Goal: Transaction & Acquisition: Purchase product/service

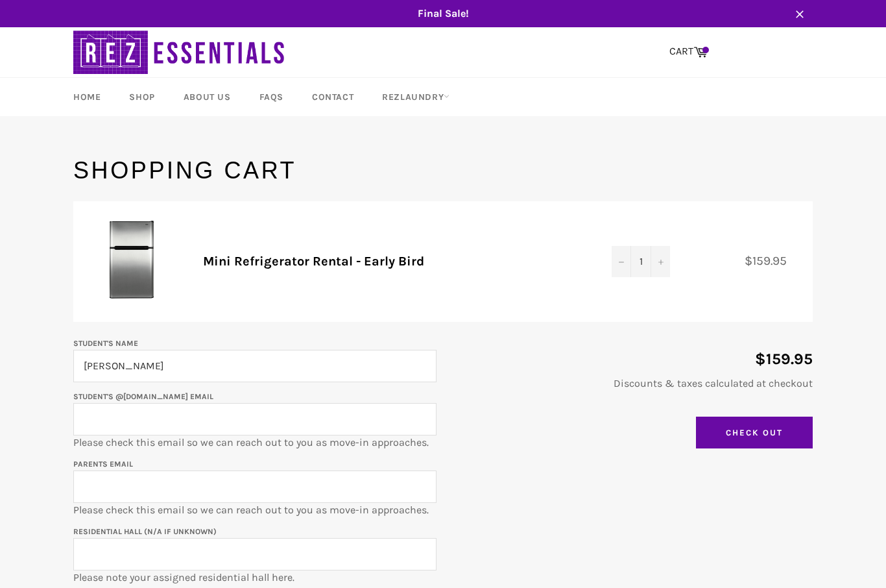
type input "[PERSON_NAME]"
paste input "brianchao2029@u.northwestern.edu"
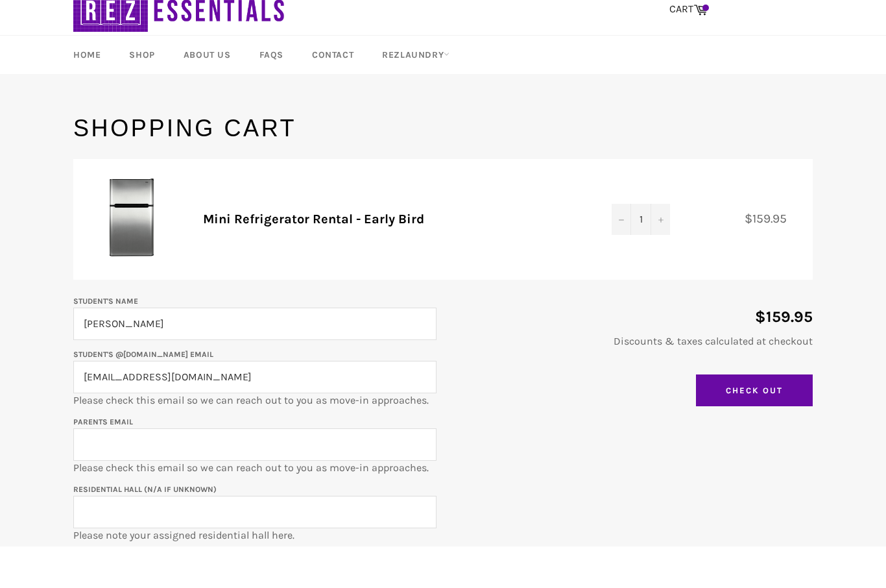
scroll to position [2, 0]
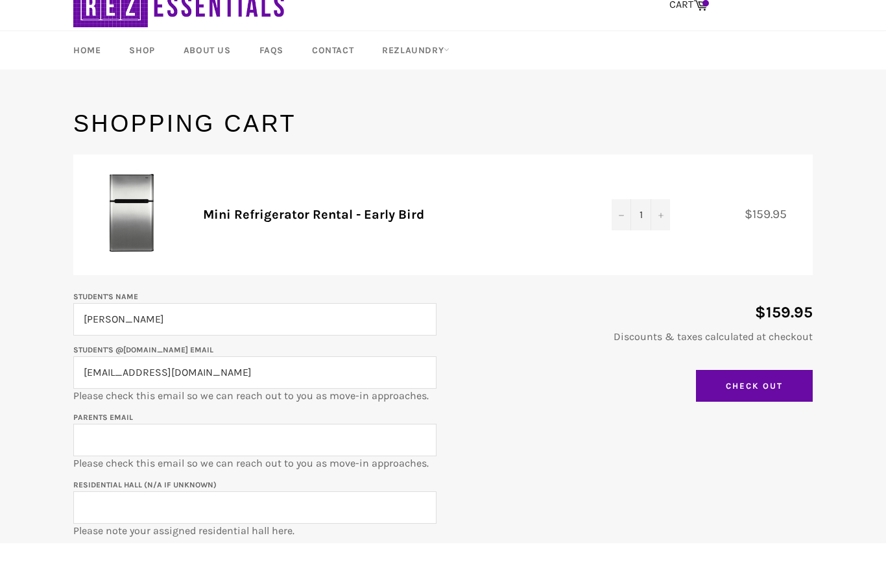
type input "brianchao2029@u.northwestern.edu"
type input "biniga75@gmail.com"
click at [286, 504] on input "Residential Hall (N/A if unknown)" at bounding box center [254, 507] width 363 height 32
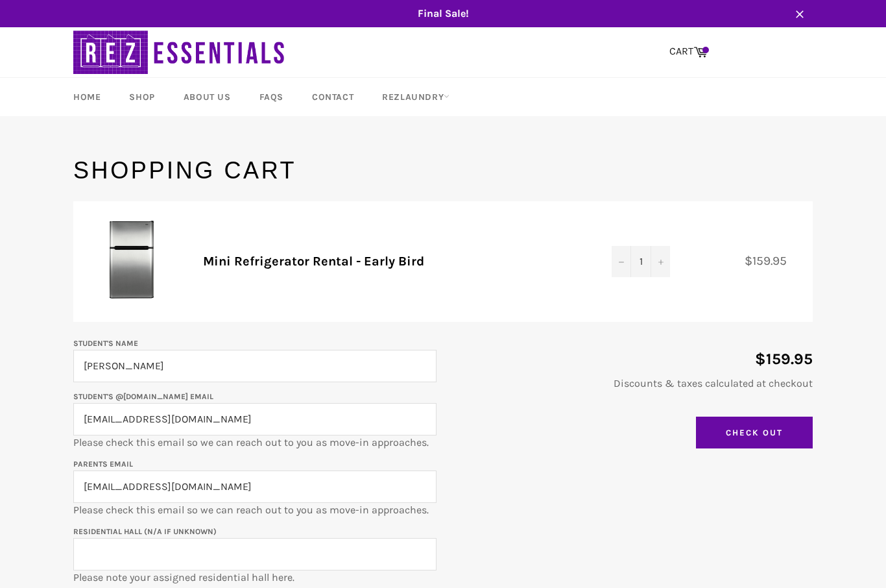
scroll to position [237, 0]
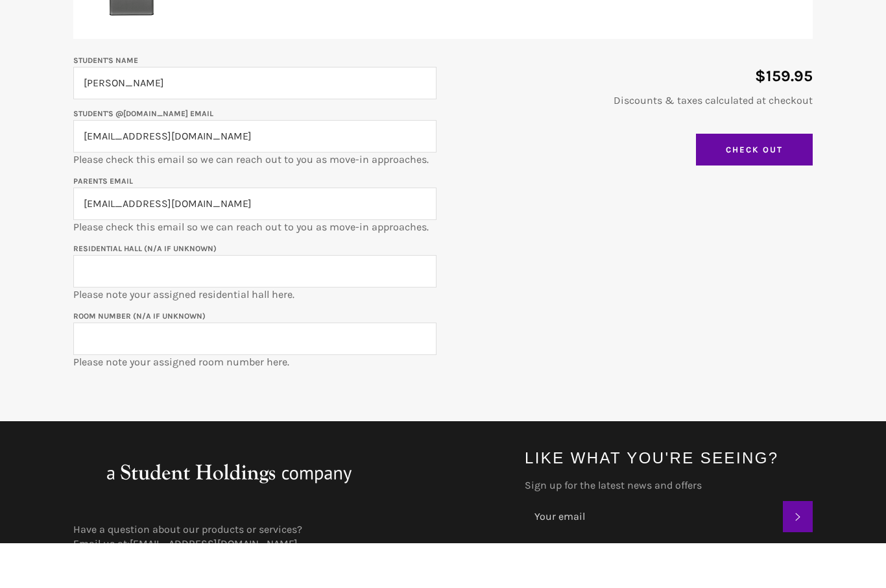
paste input "Elder Double"
type input "Elder Double"
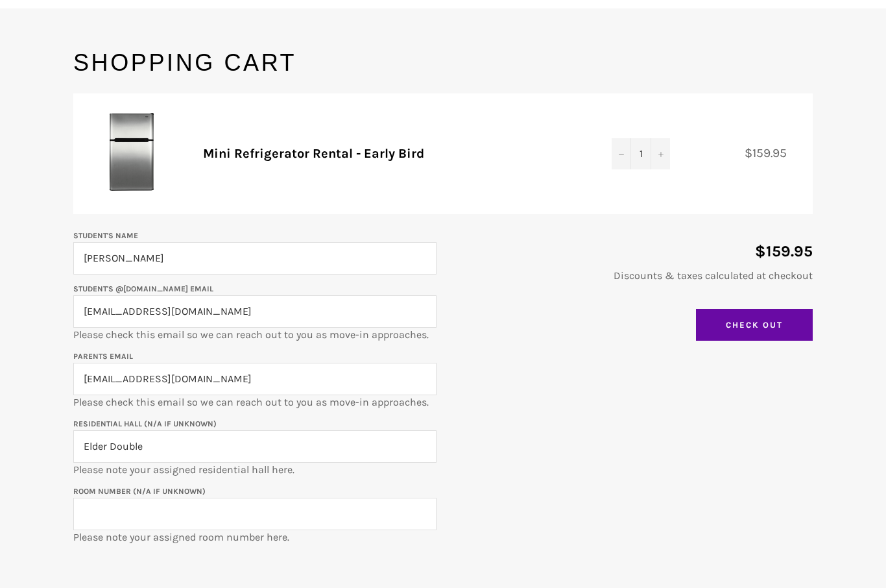
scroll to position [108, 0]
